Goal: Task Accomplishment & Management: Complete application form

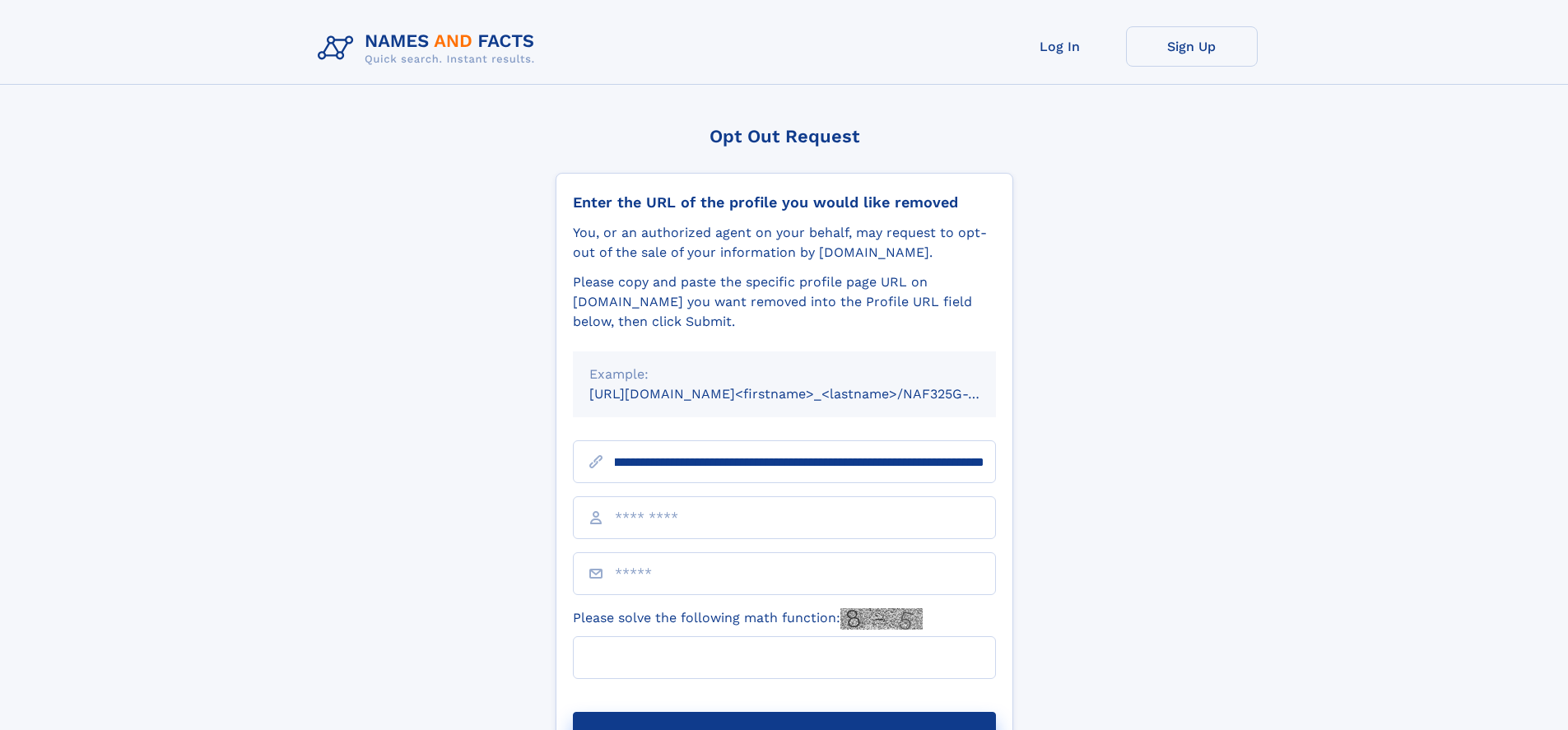
scroll to position [0, 212]
type input "**********"
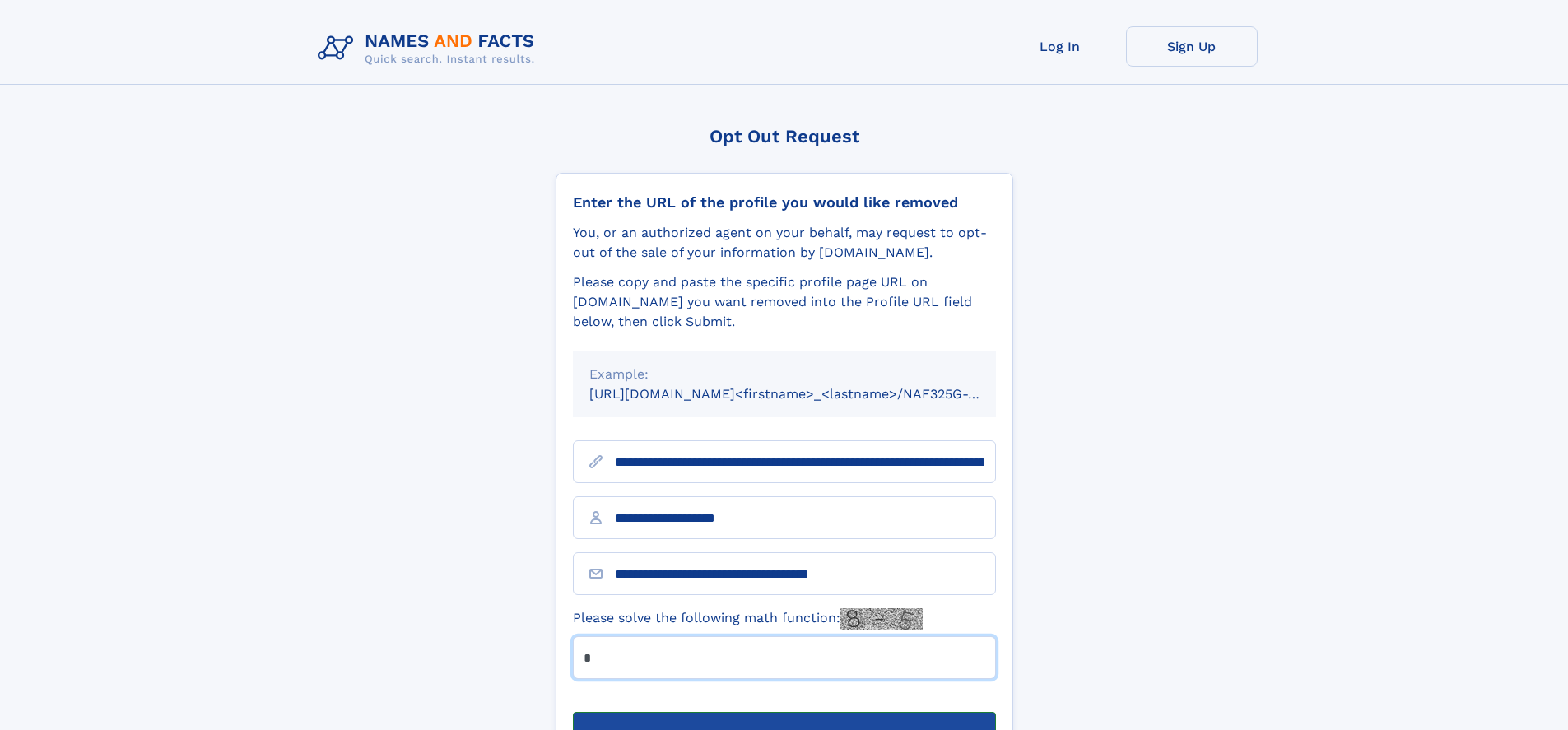
type input "*"
click at [783, 712] on button "Submit Opt Out Request" at bounding box center [784, 738] width 423 height 53
